Goal: Transaction & Acquisition: Purchase product/service

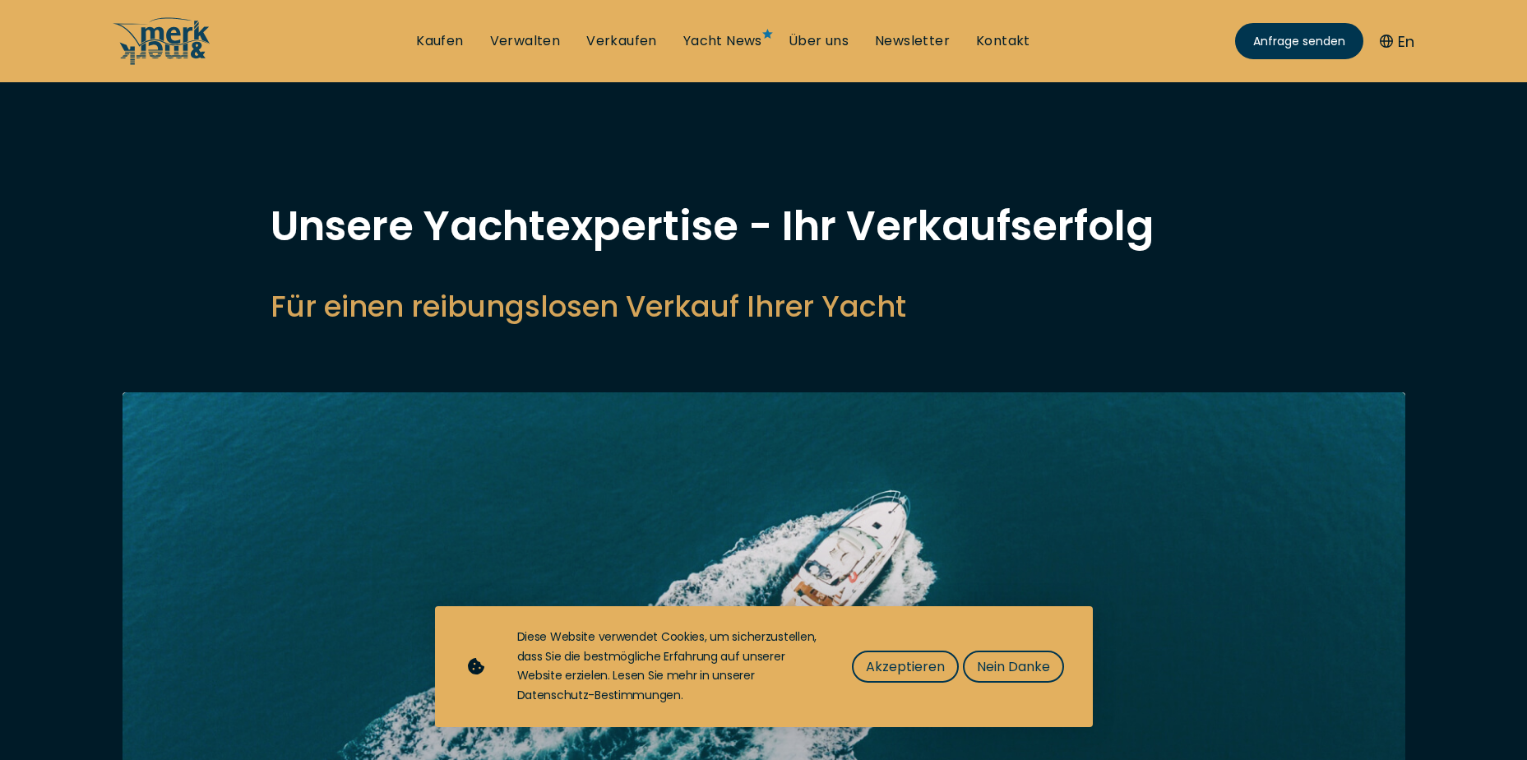
select select "sell"
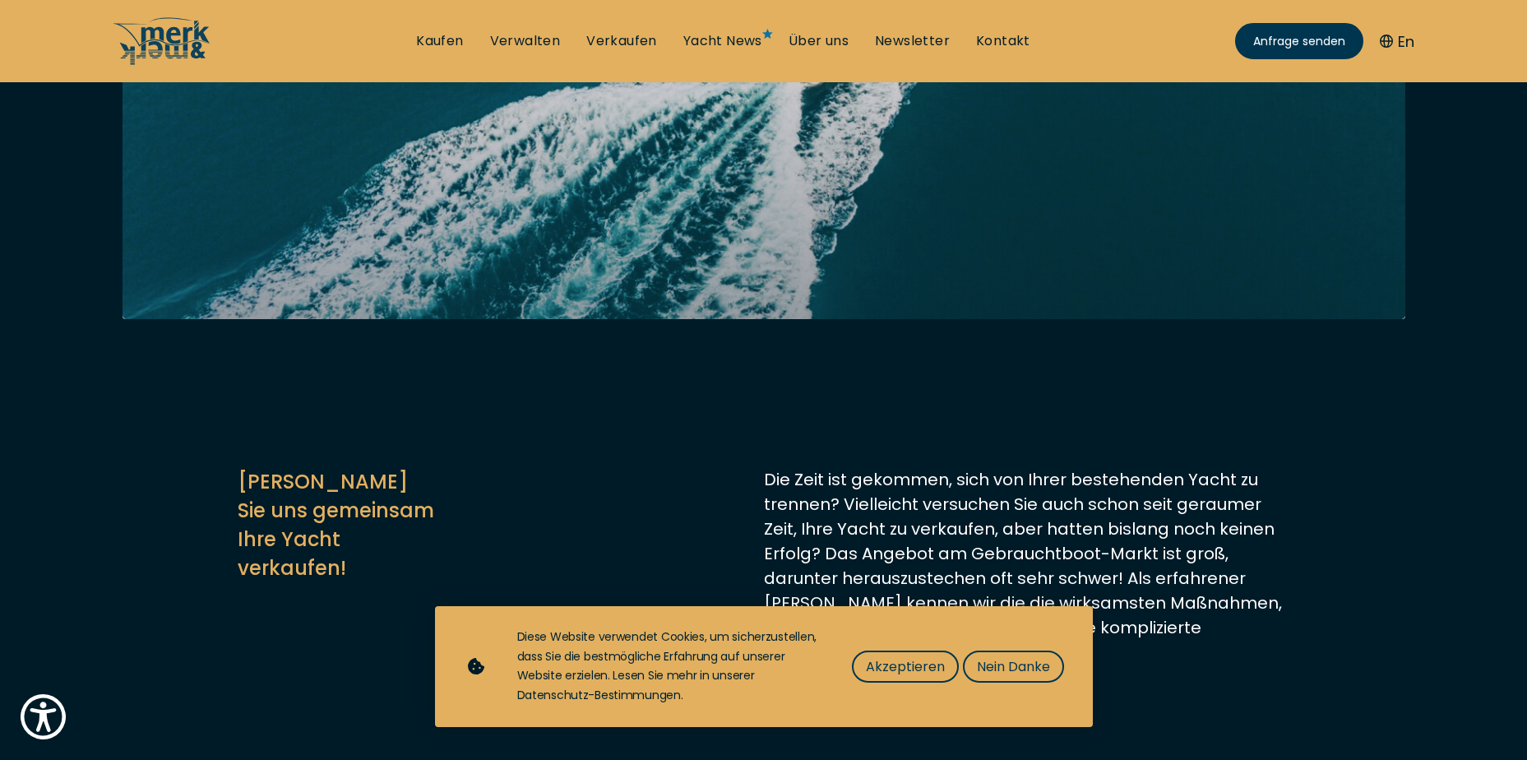
scroll to position [575, 0]
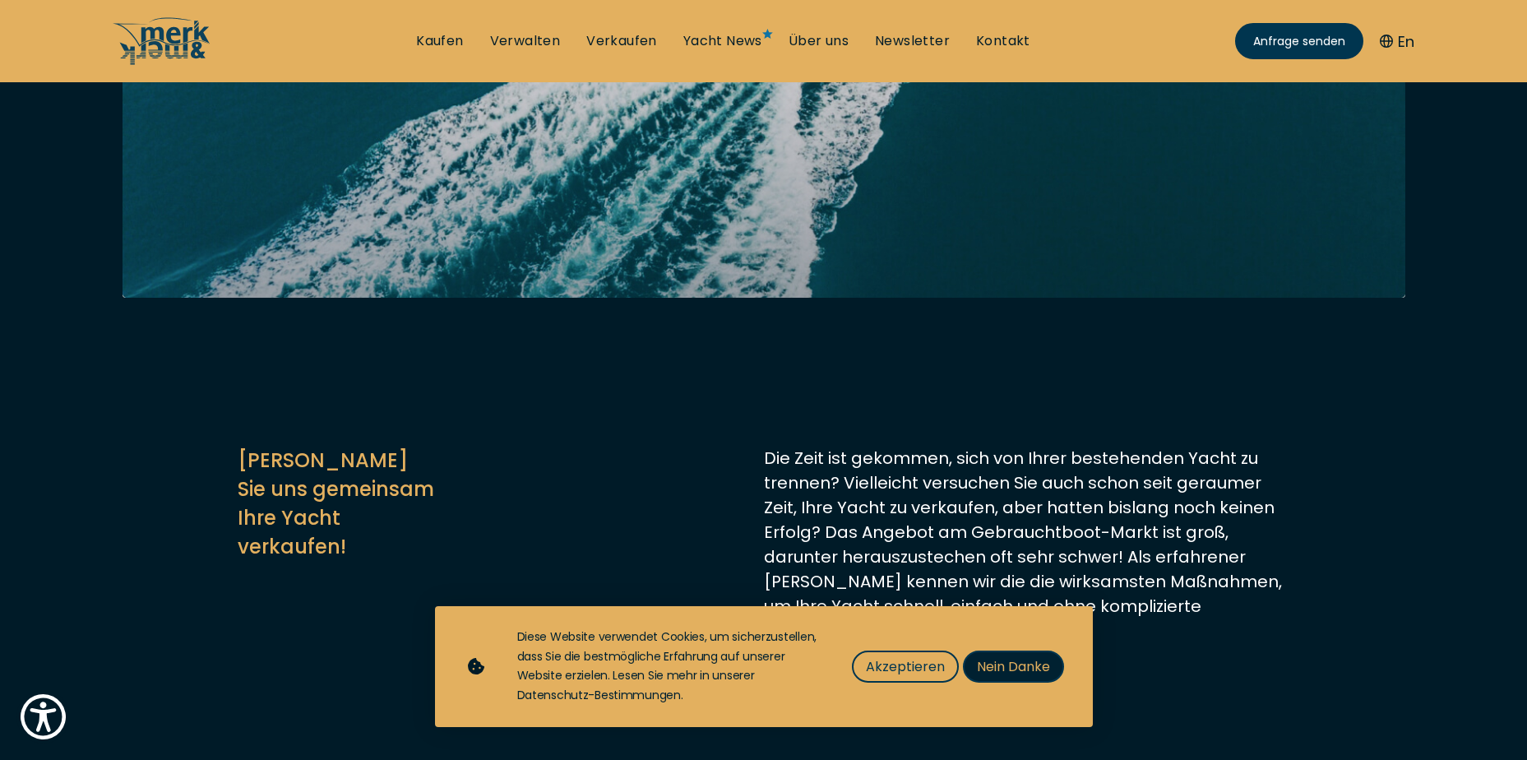
click at [1029, 668] on span "Nein Danke" at bounding box center [1013, 666] width 73 height 21
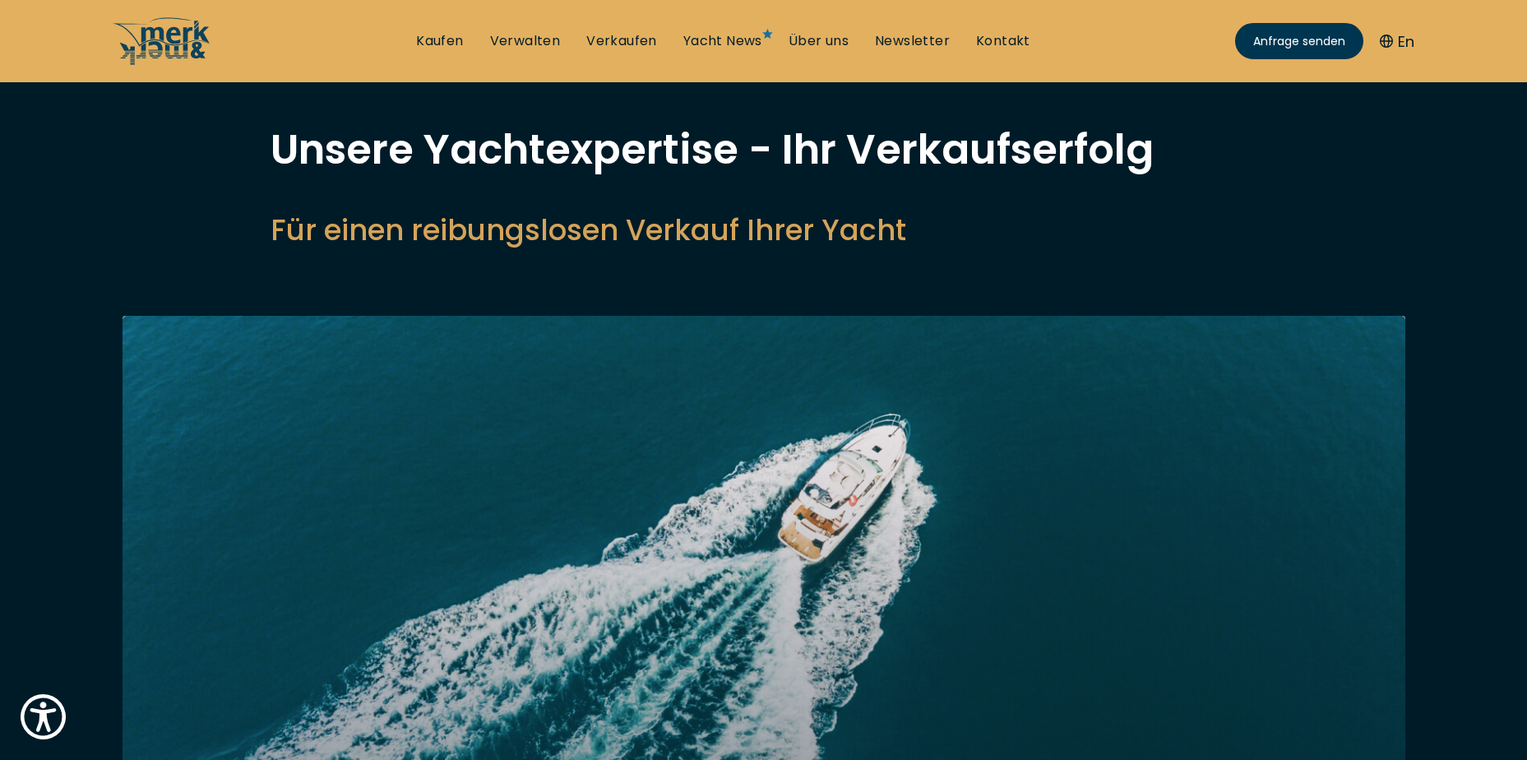
scroll to position [0, 0]
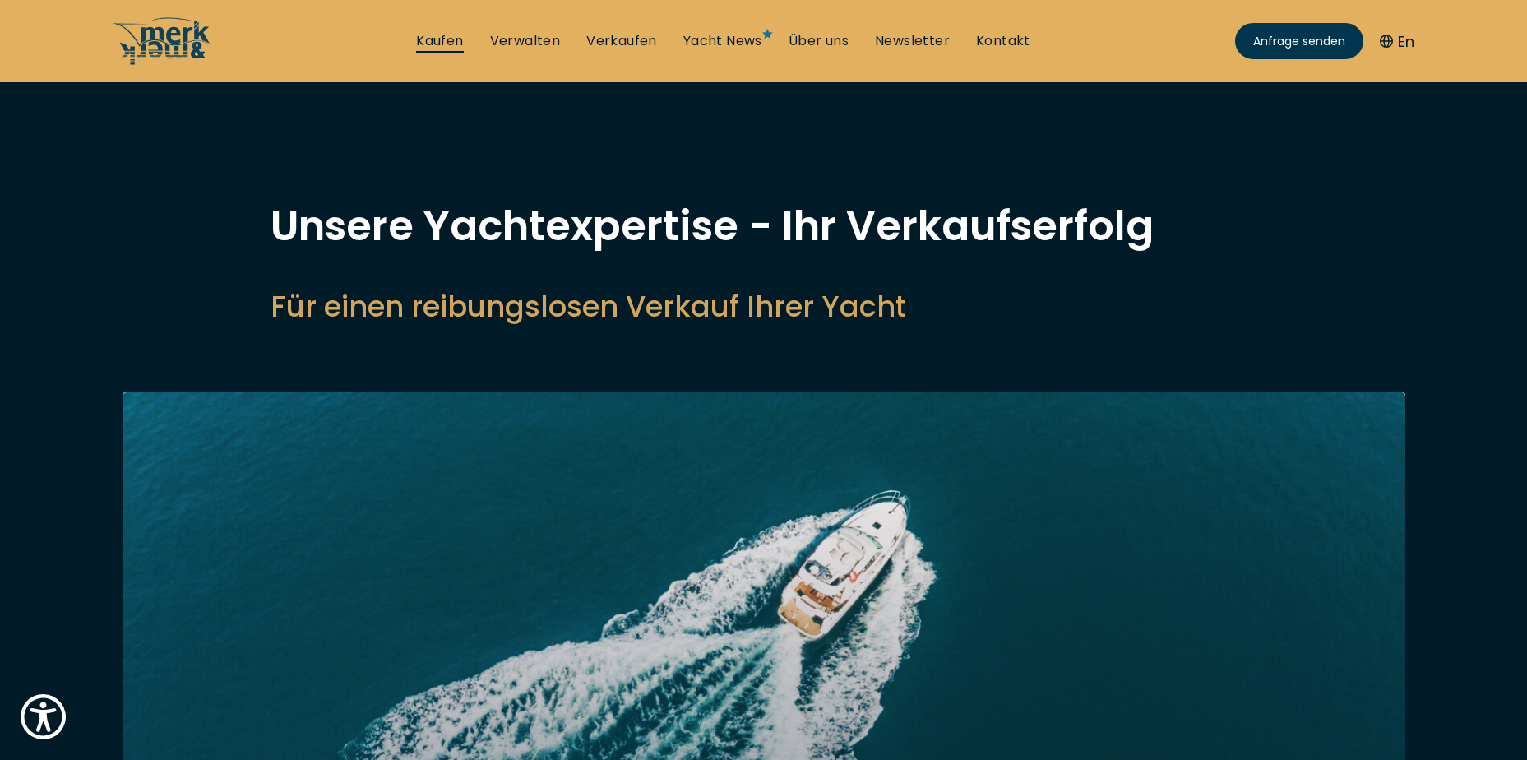
click at [450, 36] on link "Kaufen" at bounding box center [439, 41] width 47 height 18
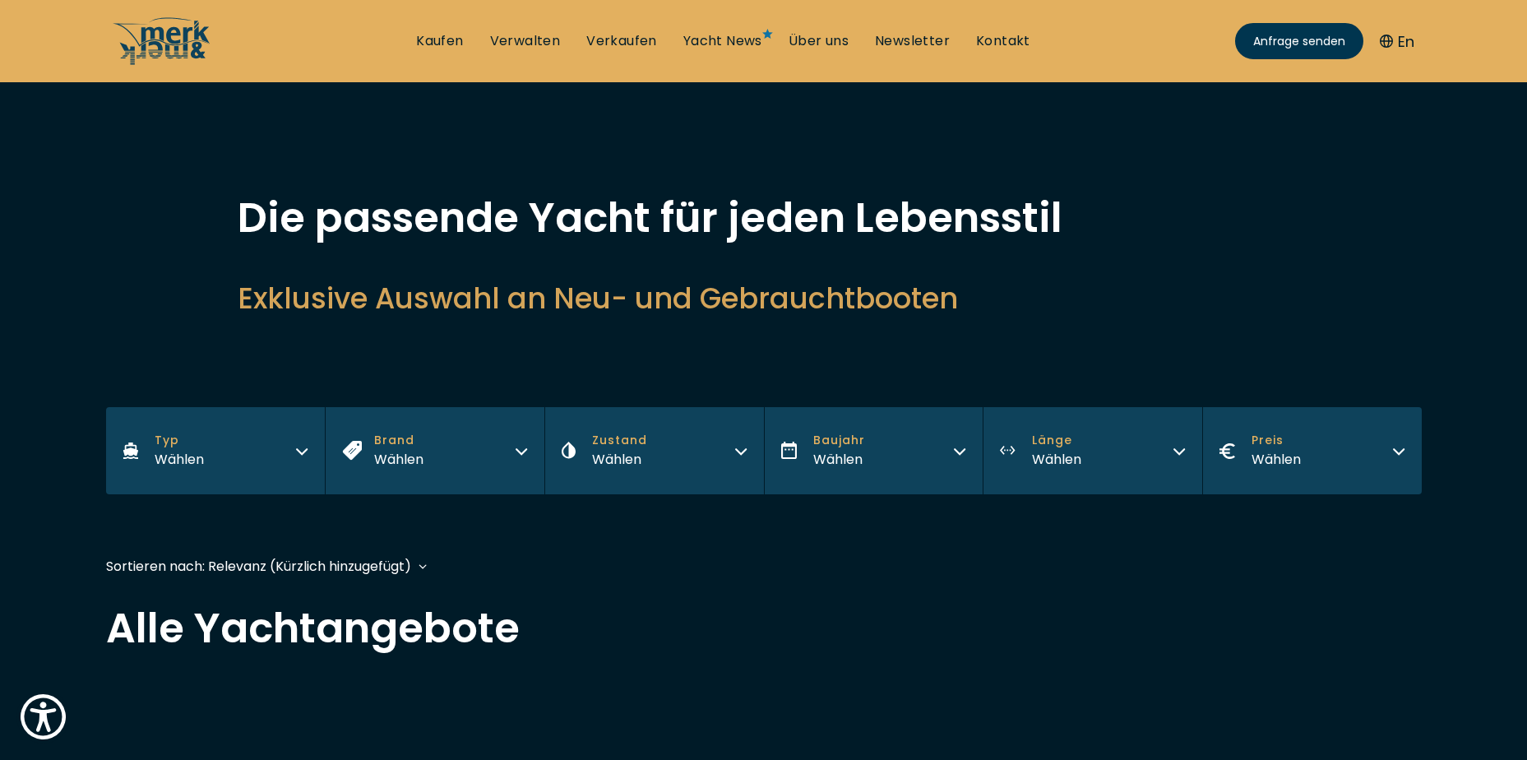
click at [189, 465] on div "Wählen" at bounding box center [179, 459] width 49 height 21
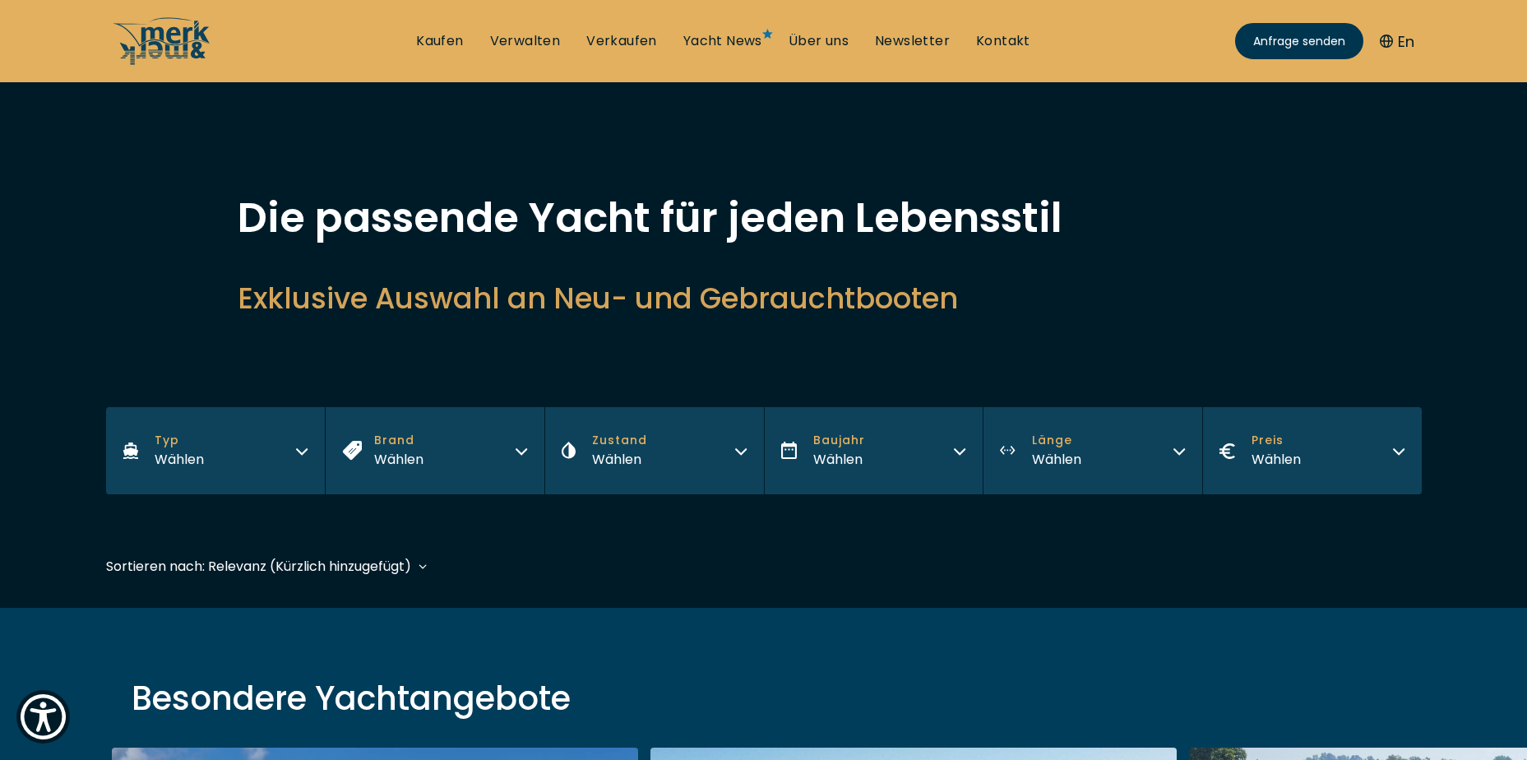
click at [522, 448] on icon "button" at bounding box center [521, 448] width 13 height 13
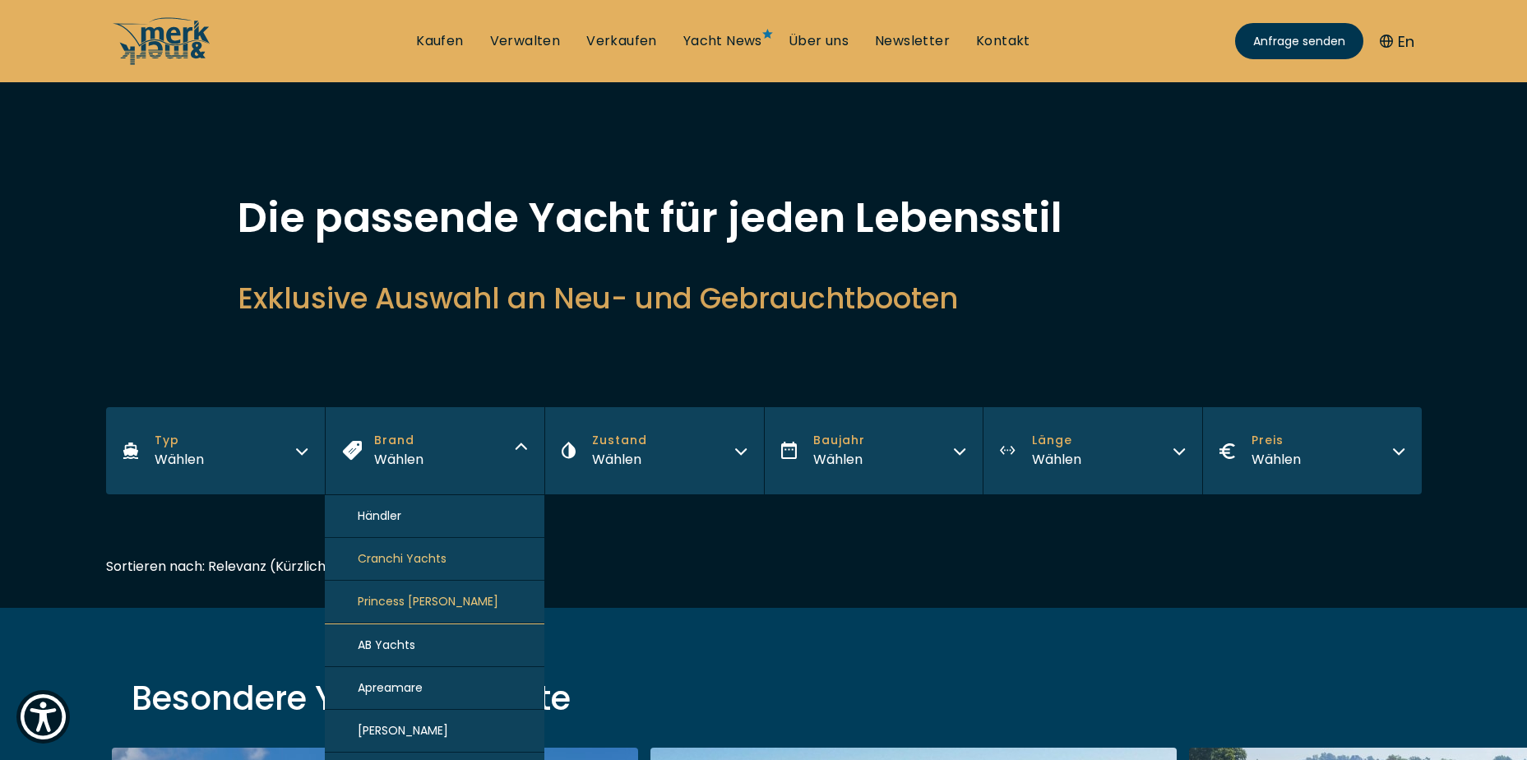
click at [389, 519] on div "Händler" at bounding box center [435, 516] width 220 height 43
click at [373, 520] on div "Händler" at bounding box center [435, 516] width 220 height 43
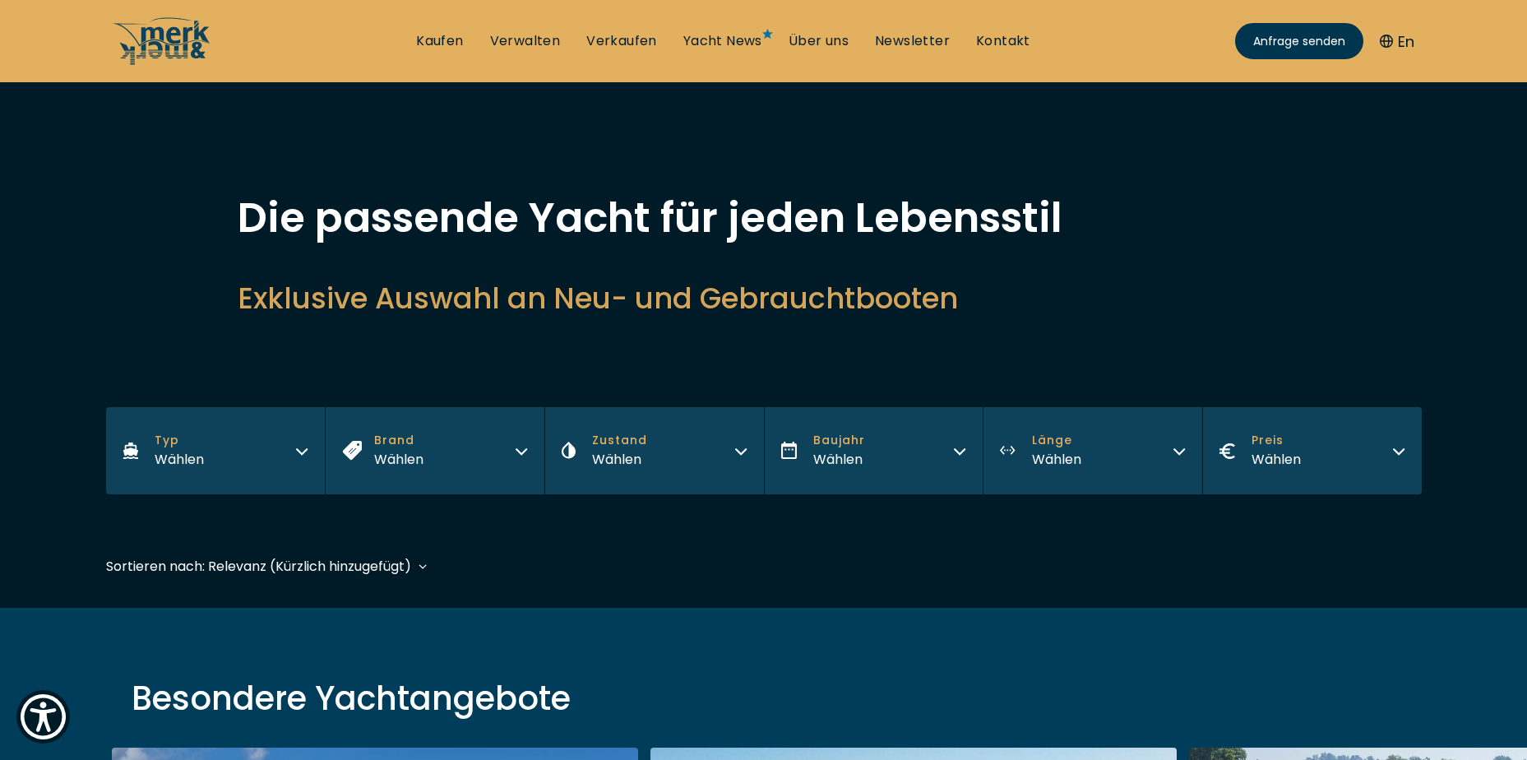
click at [743, 449] on icon "button" at bounding box center [740, 448] width 13 height 13
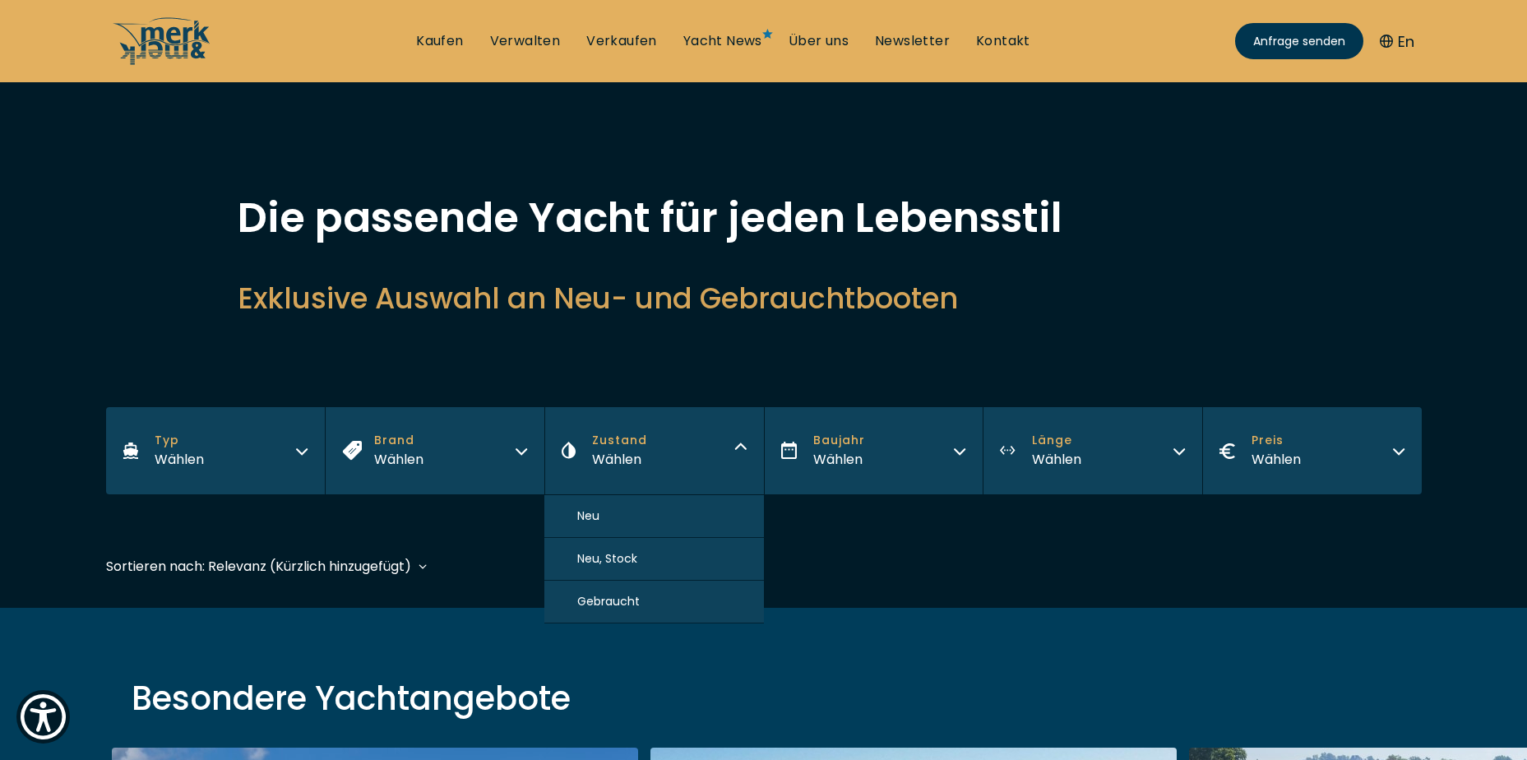
click at [627, 594] on span "Gebraucht" at bounding box center [608, 601] width 62 height 17
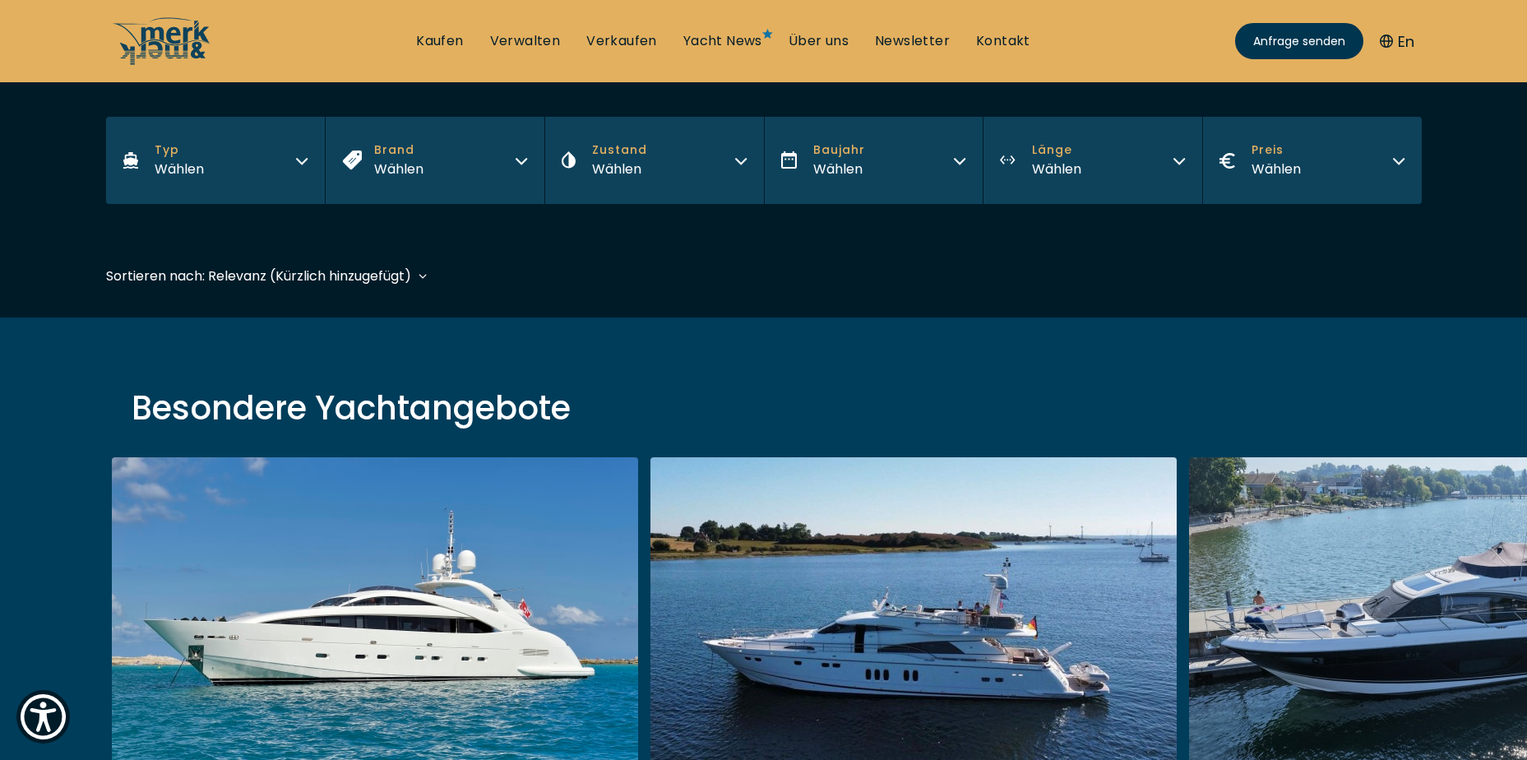
scroll to position [404, 0]
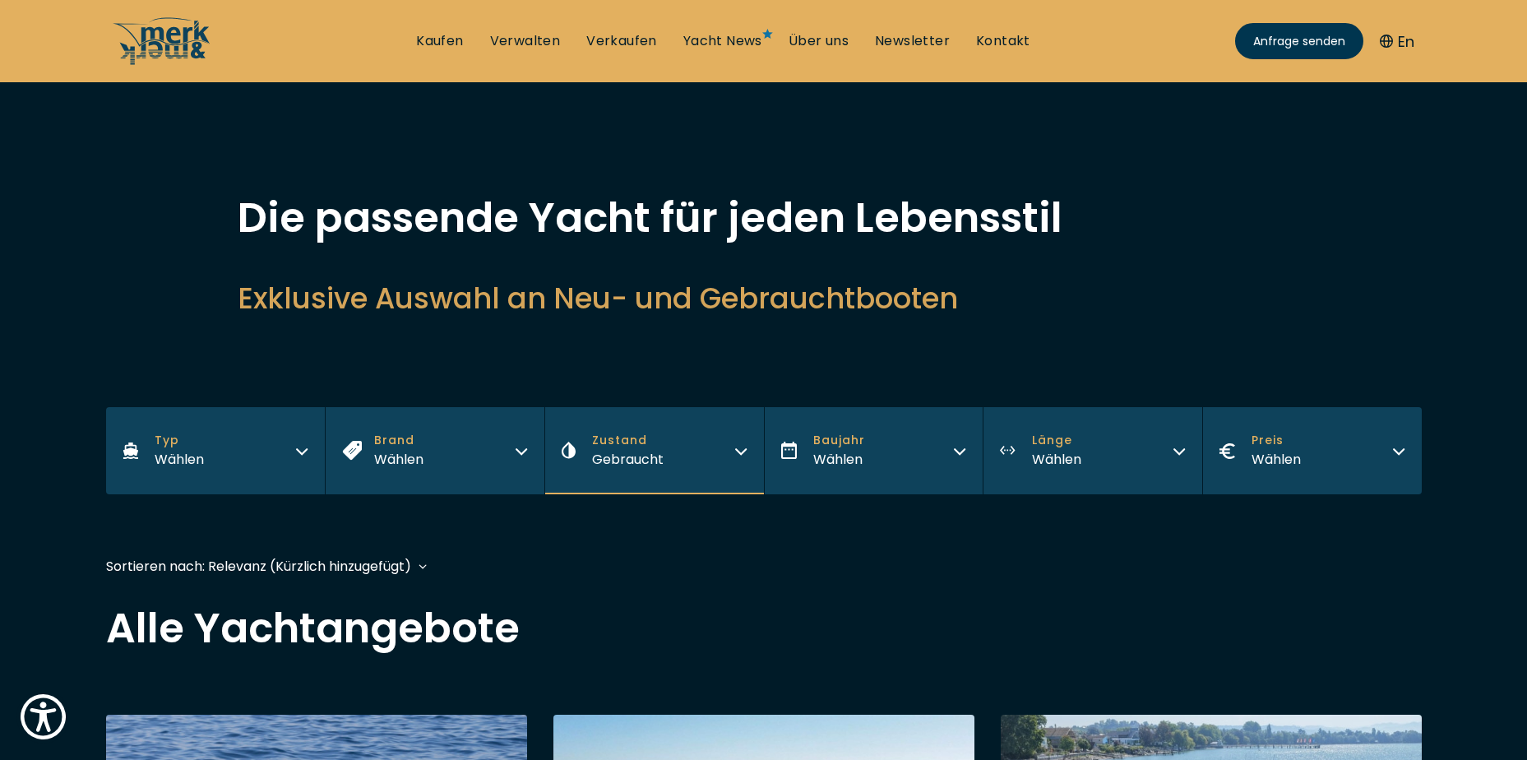
click at [1053, 452] on div "Wählen" at bounding box center [1056, 459] width 49 height 21
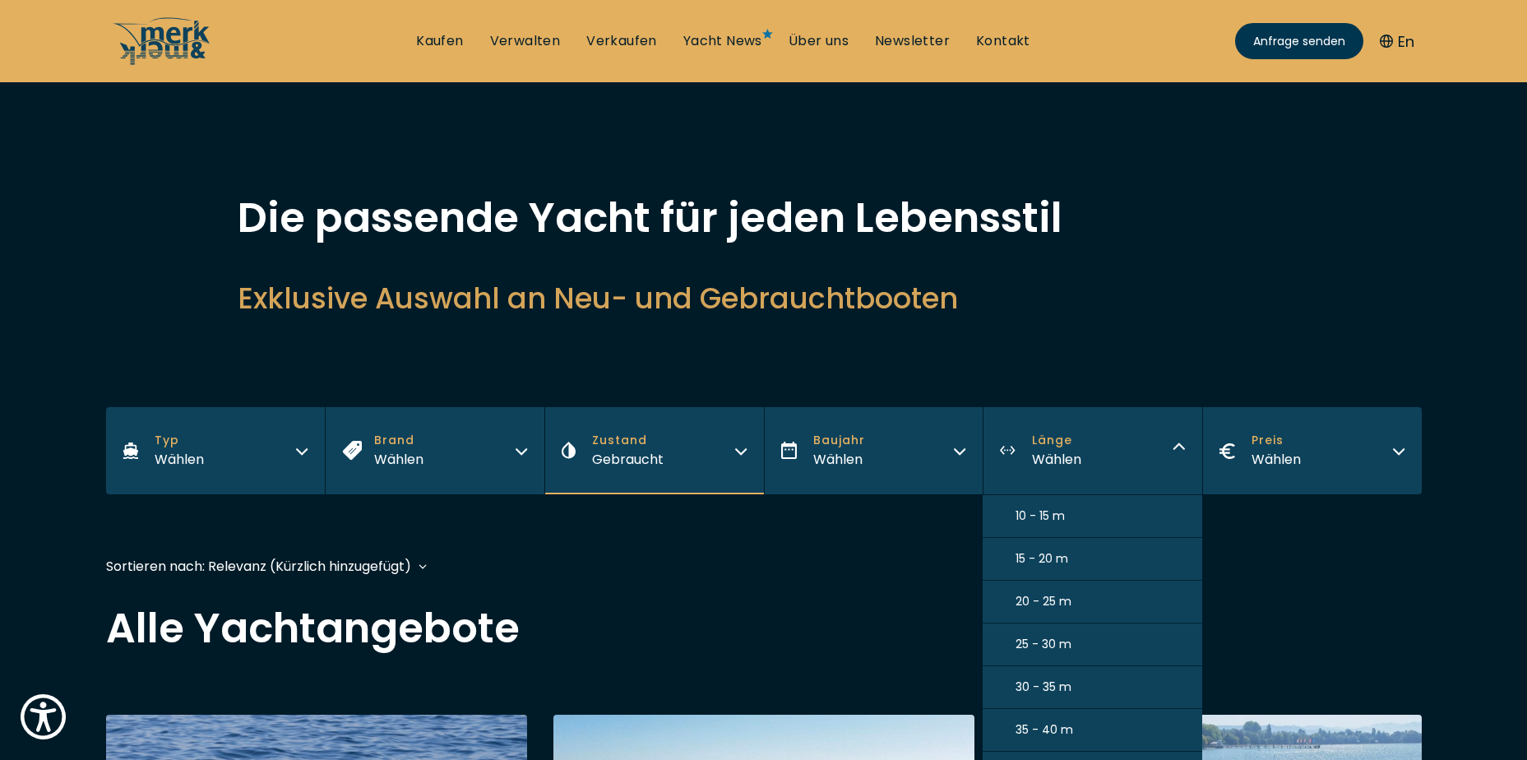
click at [1037, 517] on span "10 - 15 m" at bounding box center [1039, 515] width 49 height 17
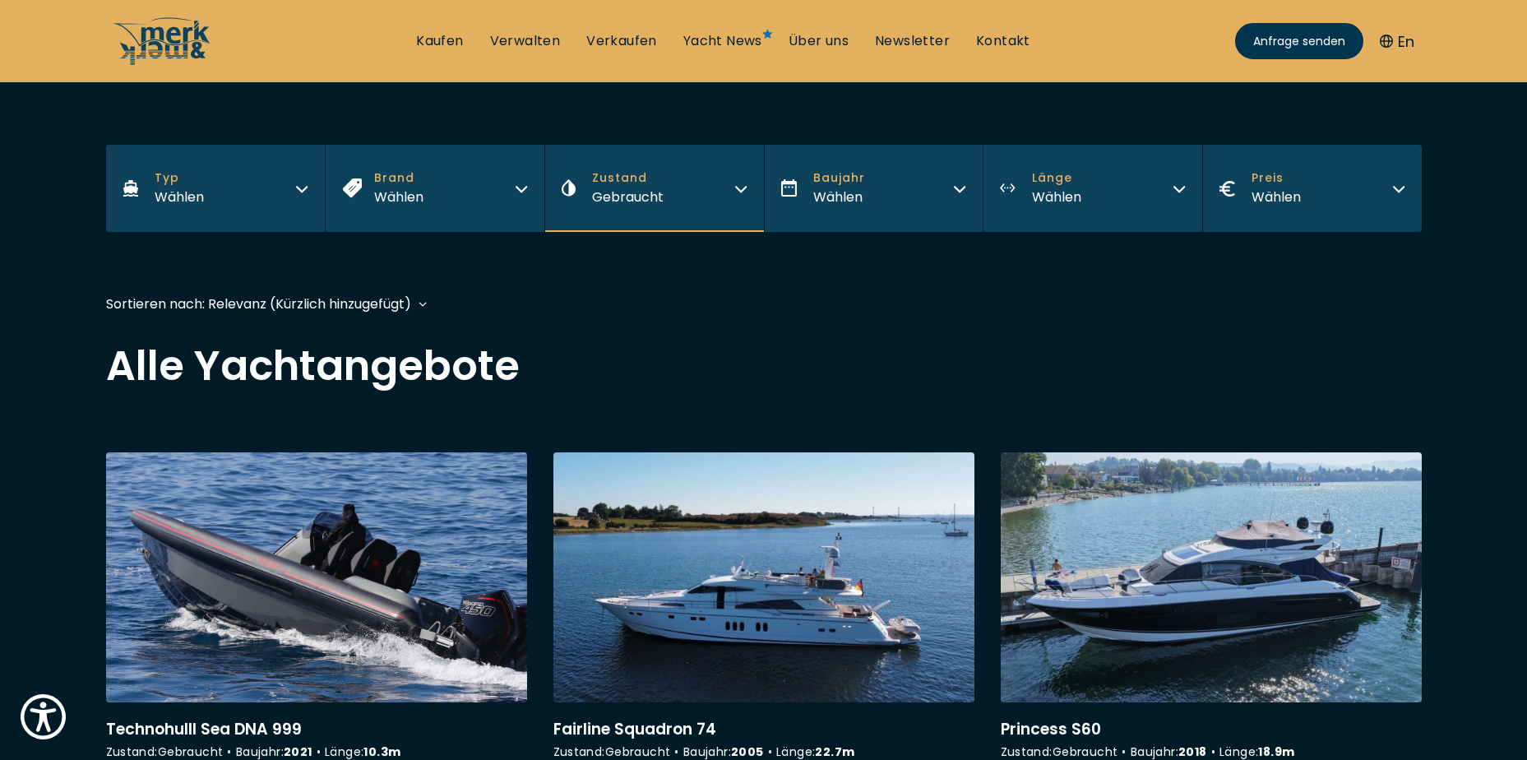
scroll to position [399, 0]
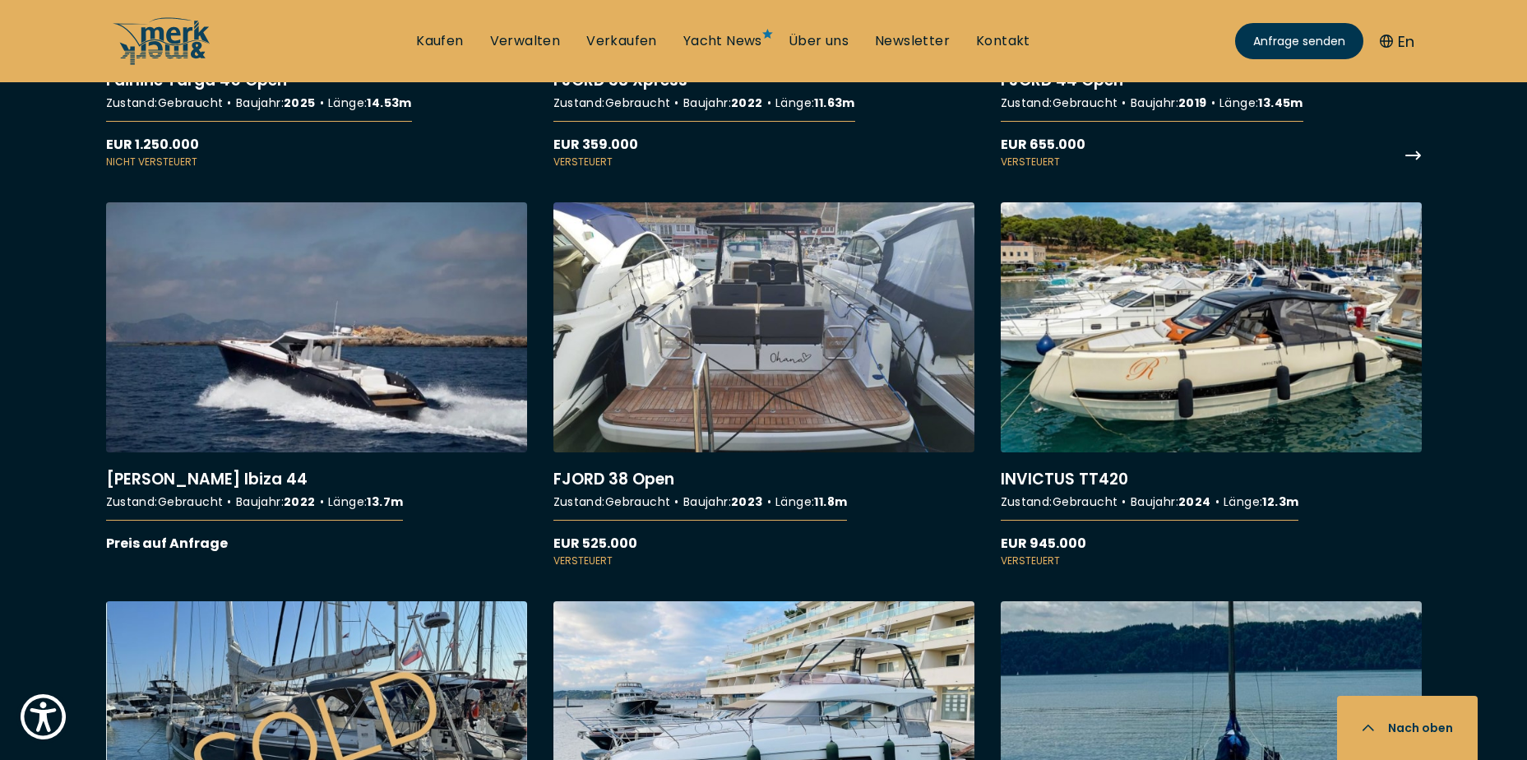
scroll to position [1480, 0]
